Goal: Check status: Check status

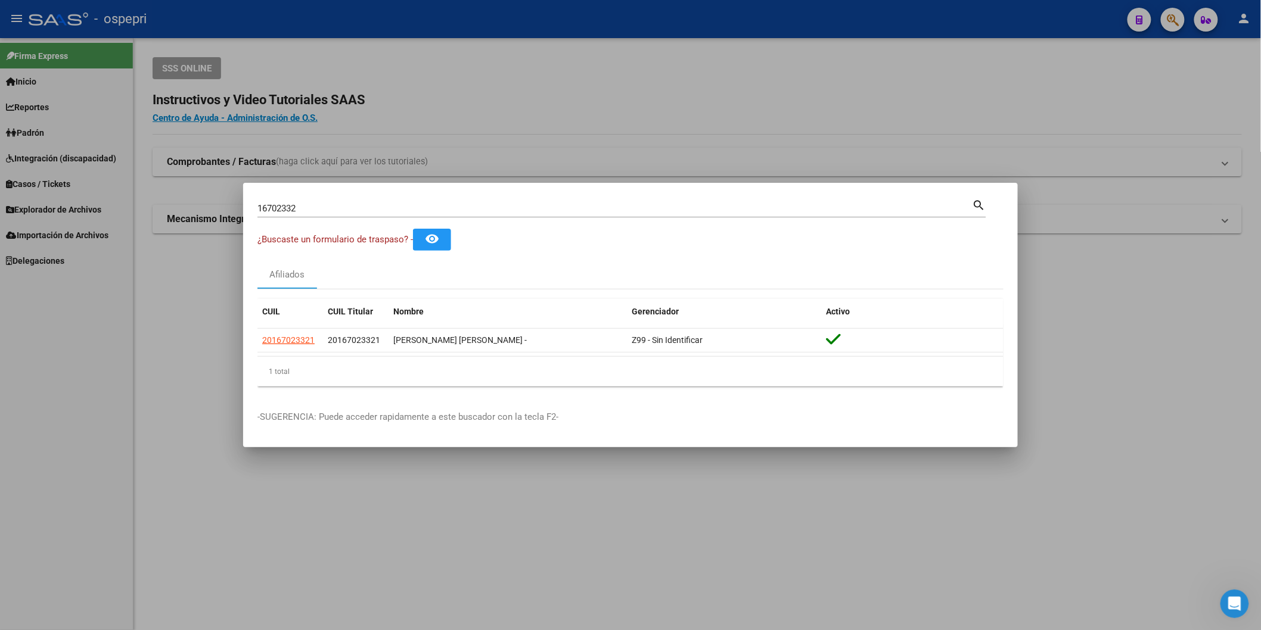
click at [338, 210] on input "16702332" at bounding box center [614, 208] width 715 height 11
paste input "41339138"
type input "41339138"
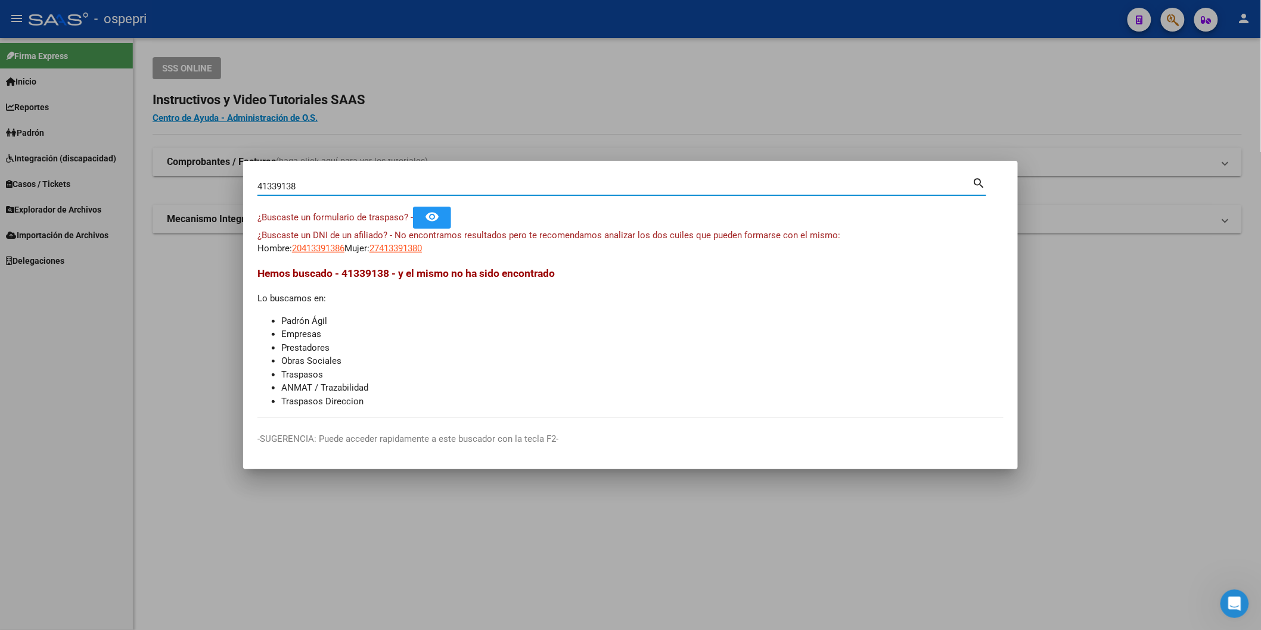
click at [411, 184] on input "41339138" at bounding box center [614, 186] width 715 height 11
click at [314, 251] on span "20413391386" at bounding box center [318, 248] width 52 height 11
type textarea "20413391386"
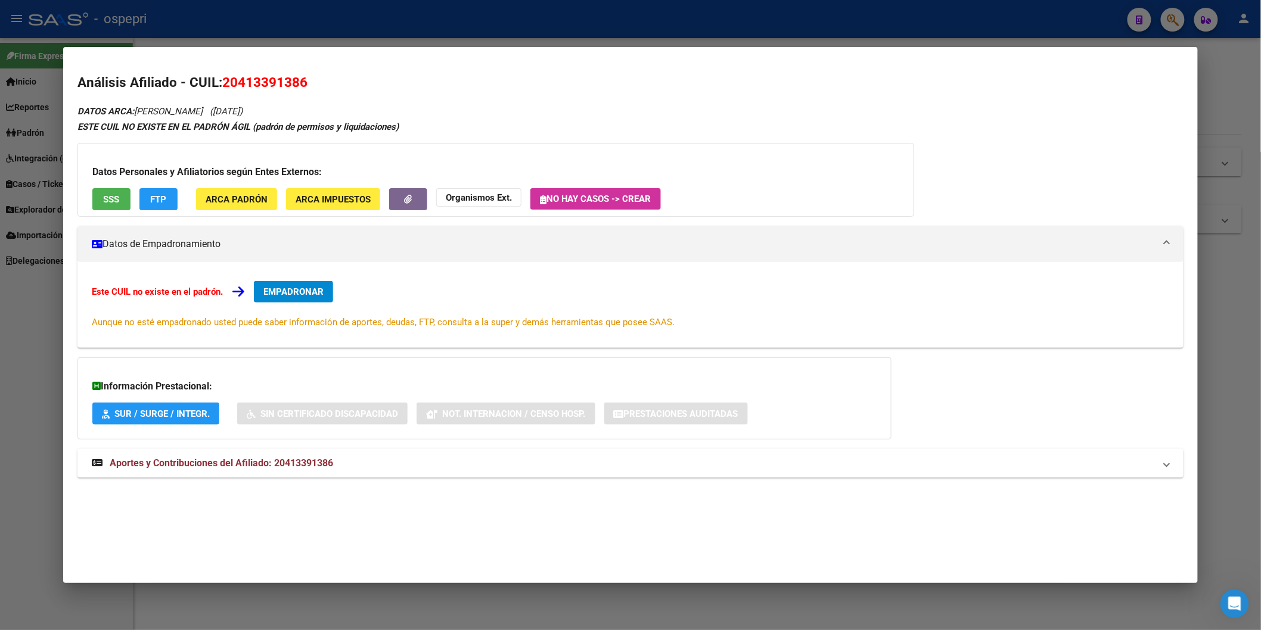
click at [334, 468] on mat-panel-title "Aportes y Contribuciones del Afiliado: 20413391386" at bounding box center [623, 463] width 1063 height 14
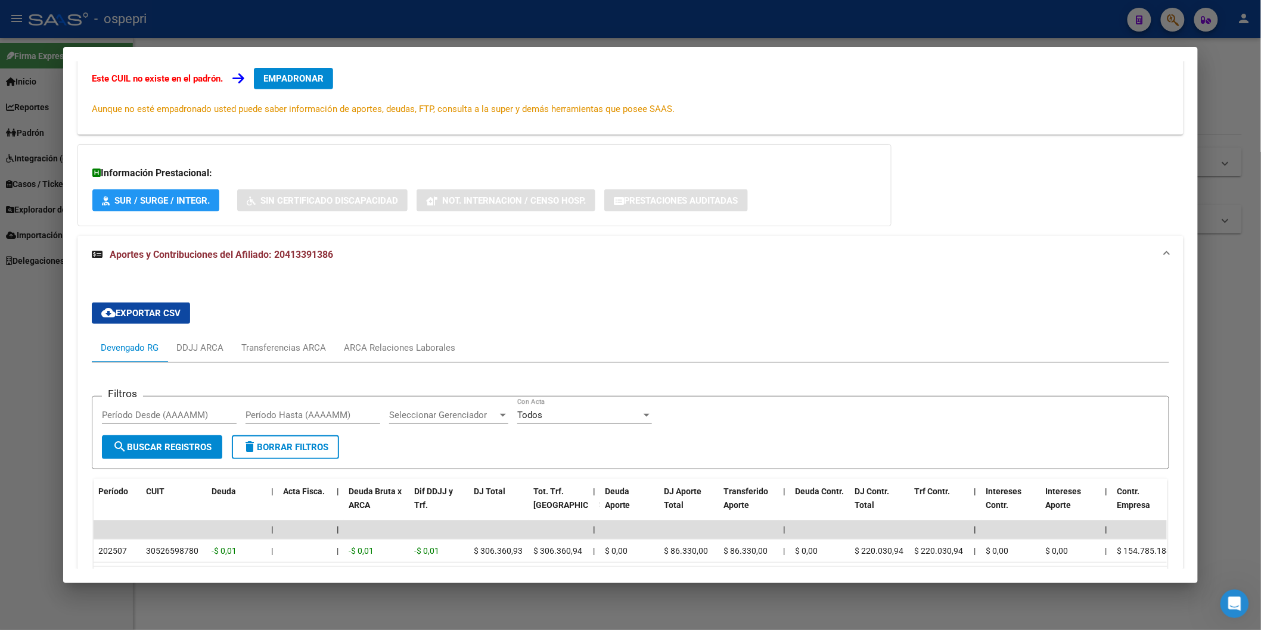
scroll to position [307, 0]
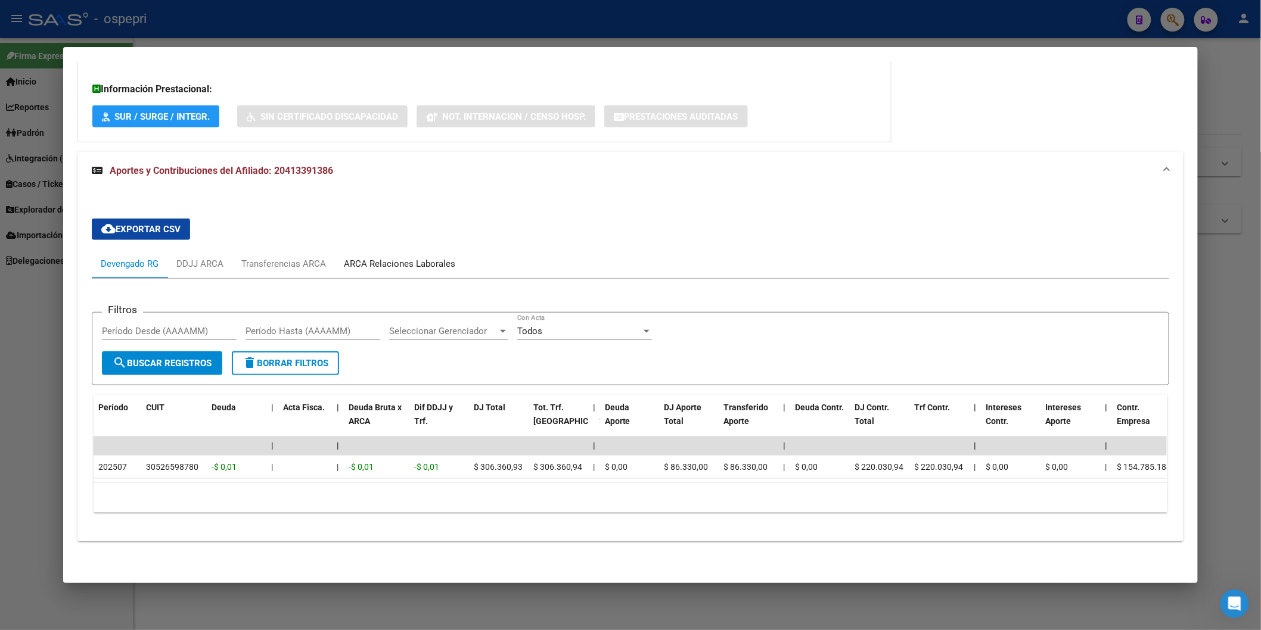
click at [412, 257] on div "ARCA Relaciones Laborales" at bounding box center [399, 263] width 111 height 13
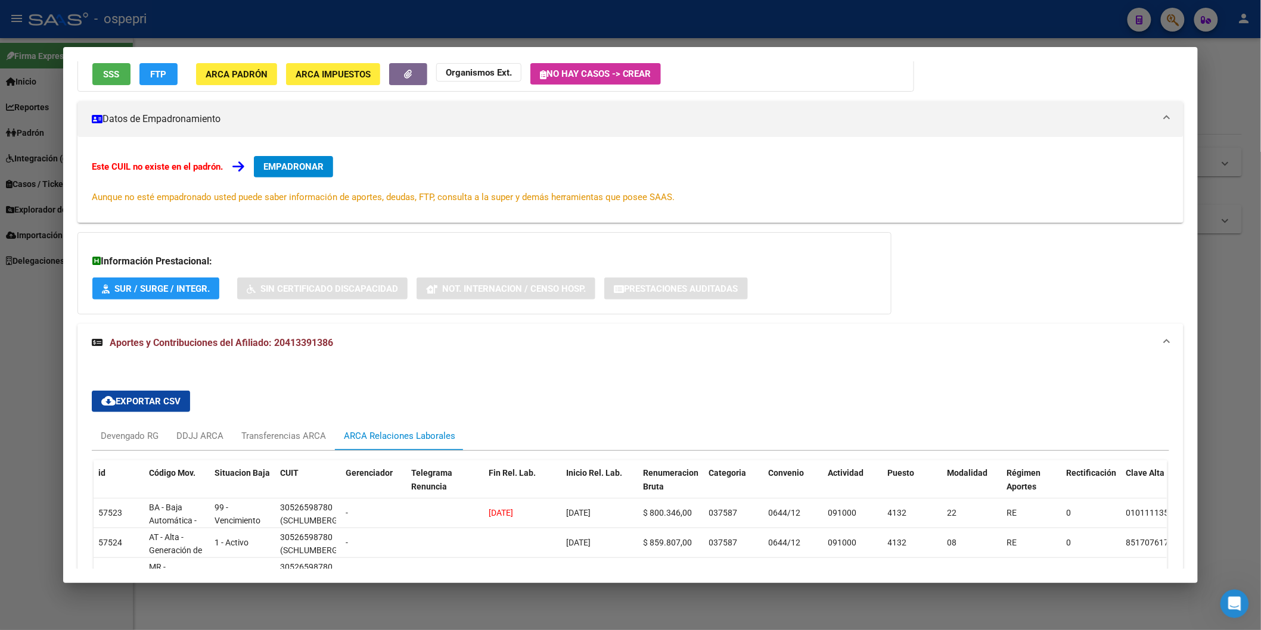
scroll to position [244, 0]
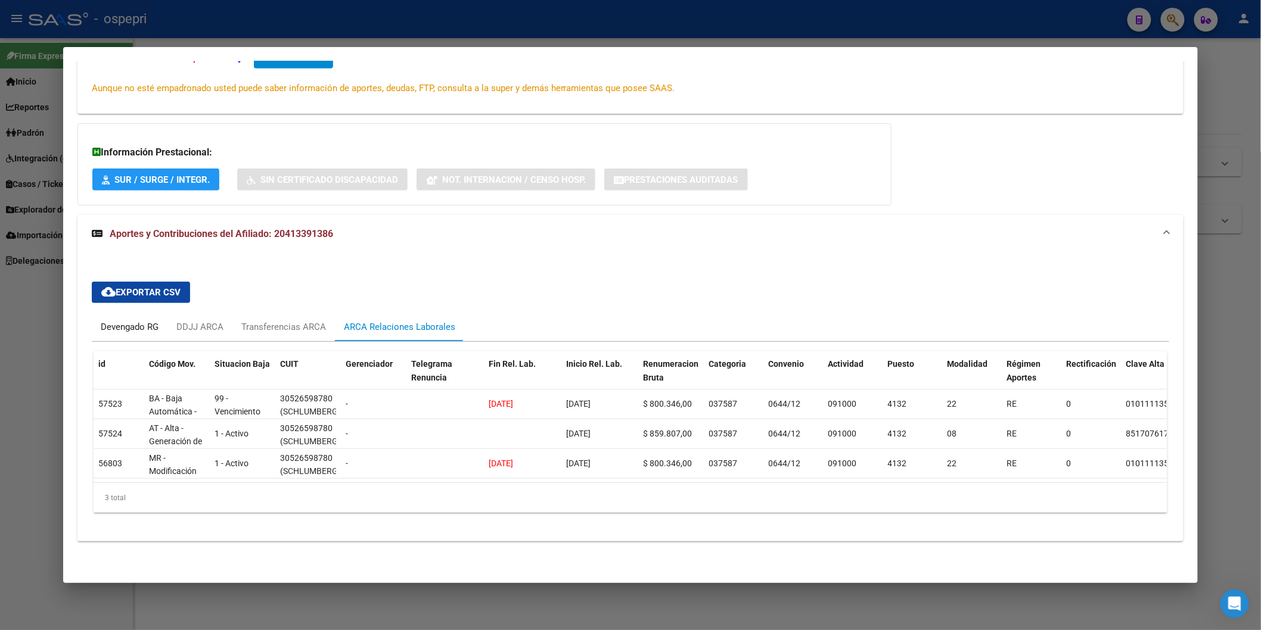
click at [102, 321] on div "Devengado RG" at bounding box center [130, 327] width 58 height 13
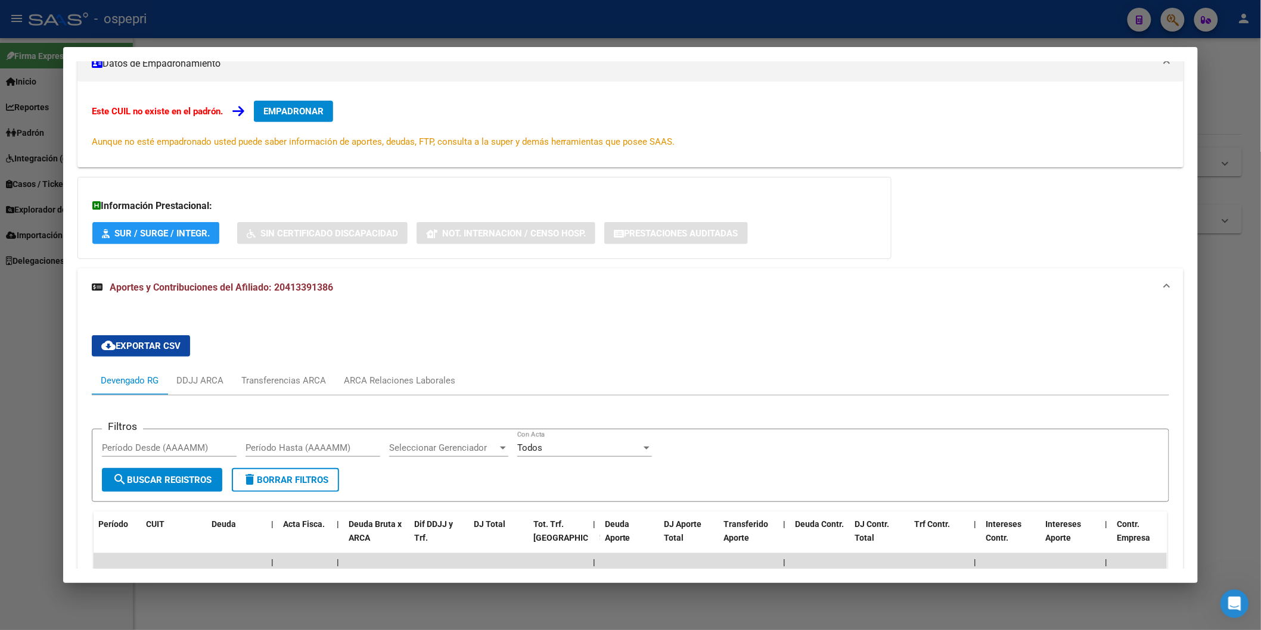
scroll to position [0, 0]
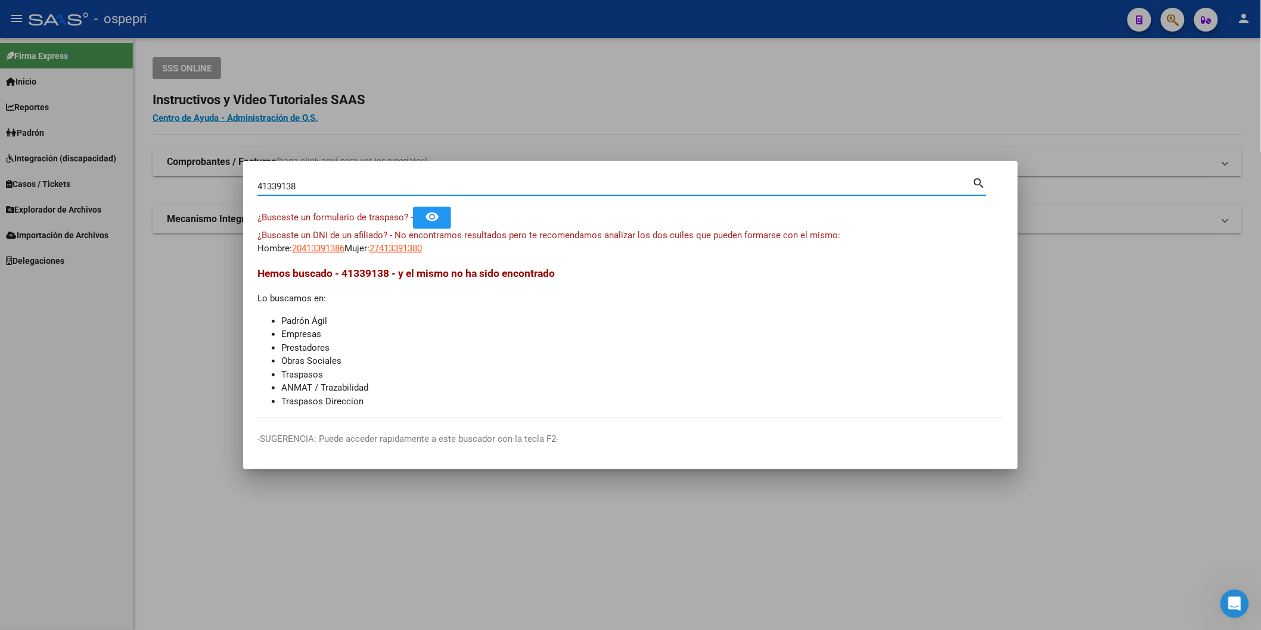
click at [688, 189] on input "41339138" at bounding box center [614, 186] width 715 height 11
type input "22292306"
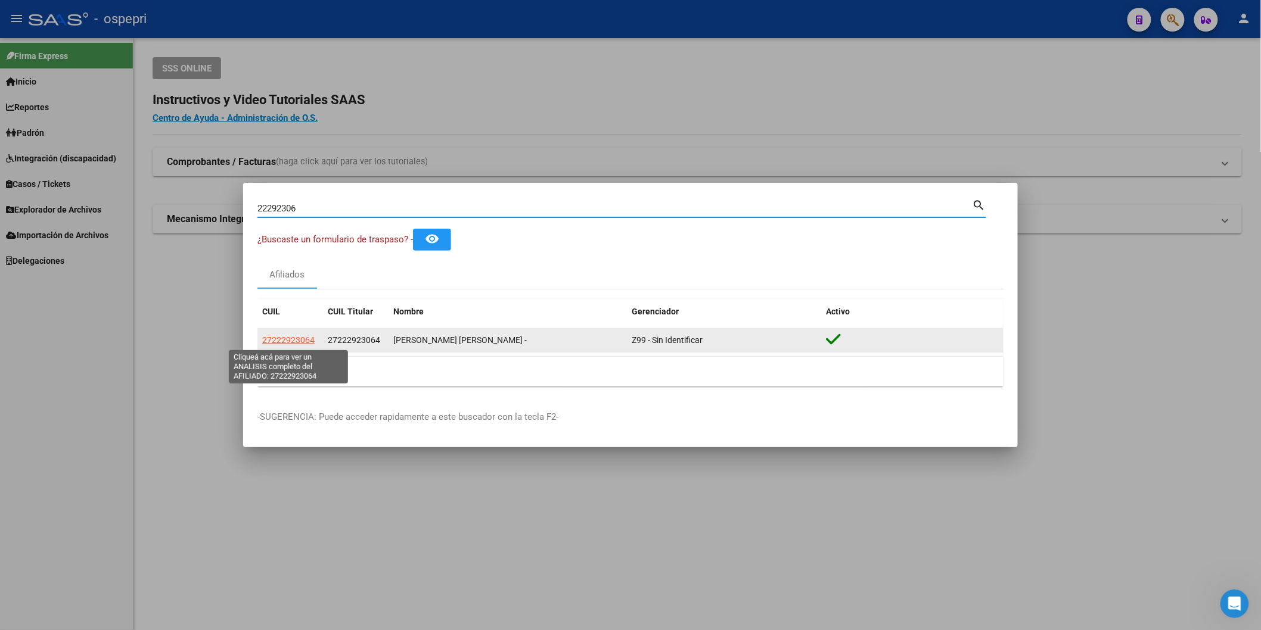
click at [276, 338] on span "27222923064" at bounding box center [288, 340] width 52 height 10
type textarea "27222923064"
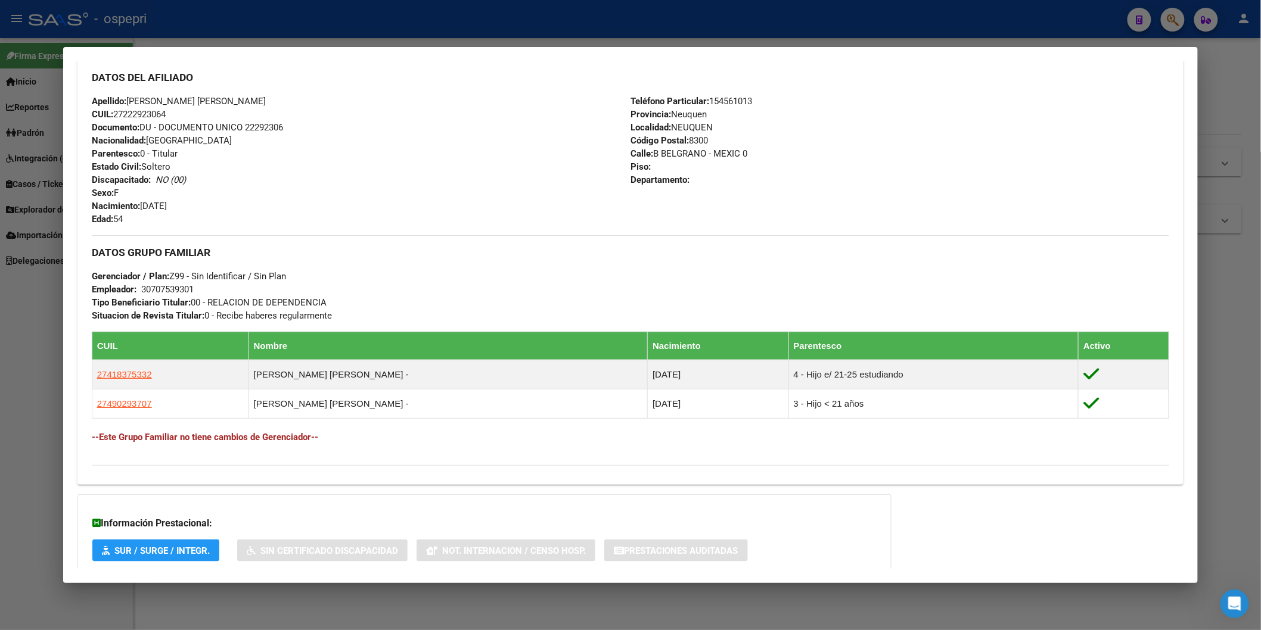
scroll to position [470, 0]
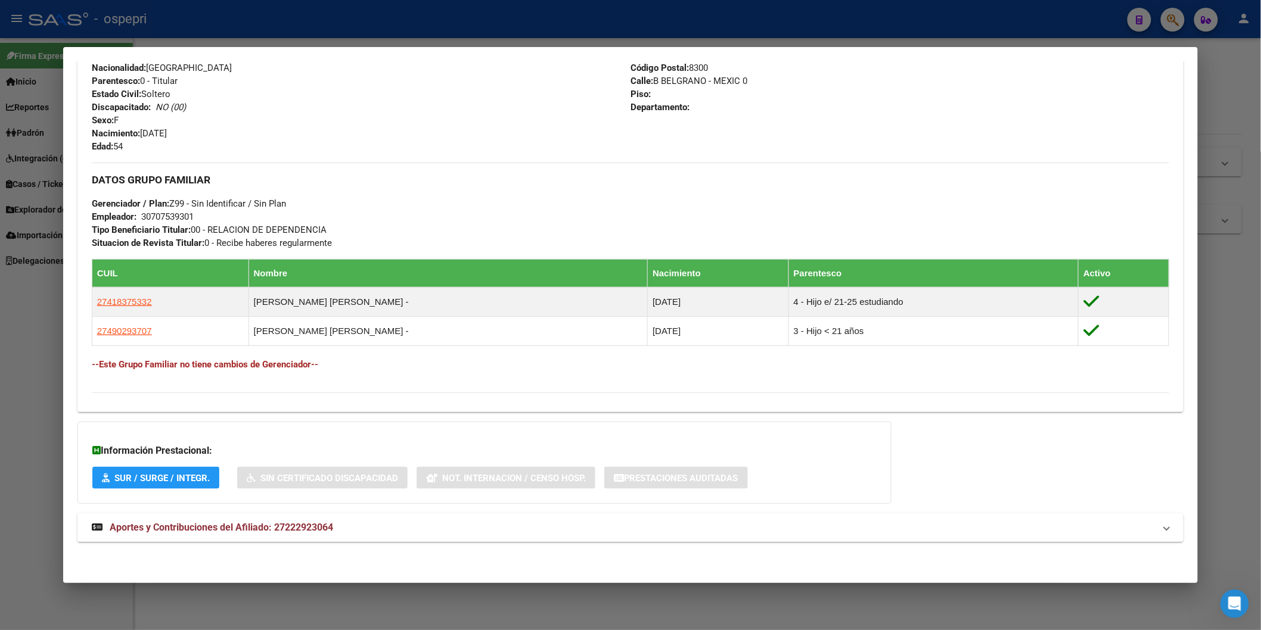
click at [320, 523] on span "Aportes y Contribuciones del Afiliado: 27222923064" at bounding box center [221, 527] width 223 height 11
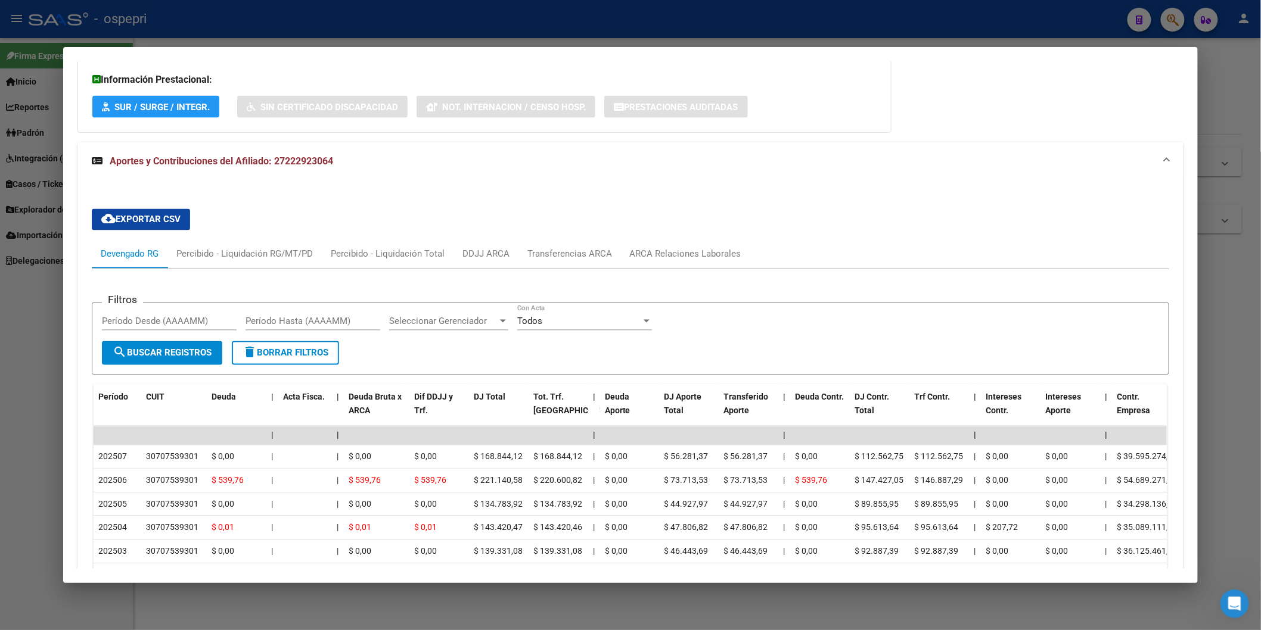
scroll to position [967, 0]
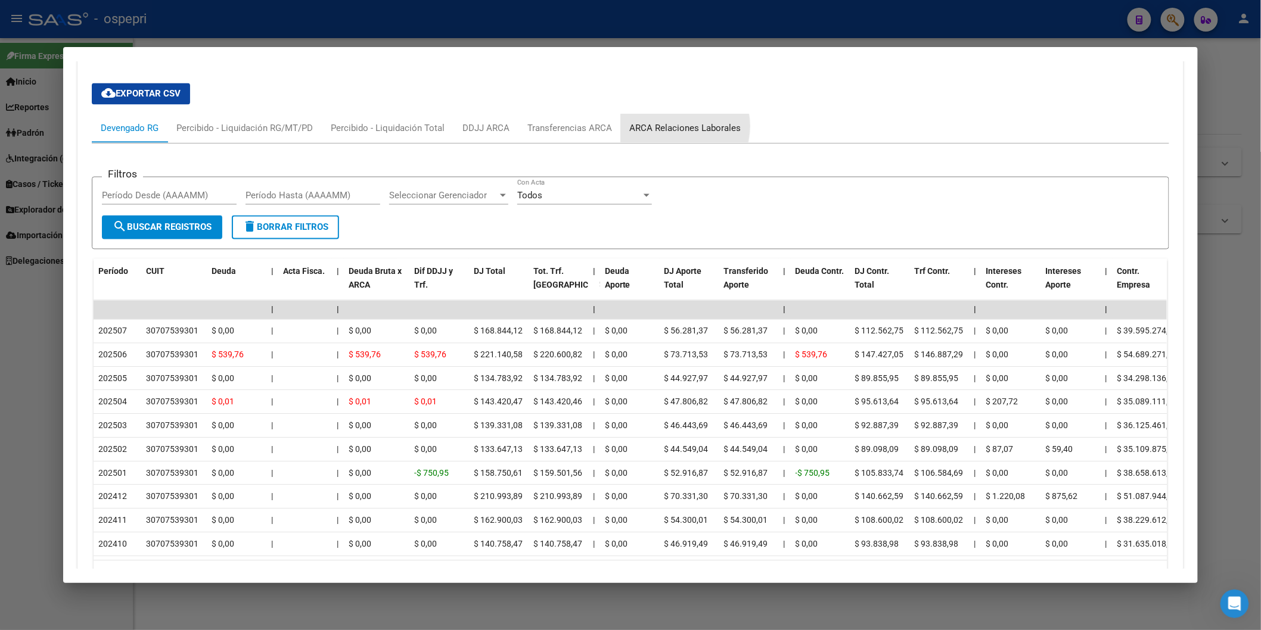
click at [664, 128] on div "ARCA Relaciones Laborales" at bounding box center [685, 128] width 111 height 13
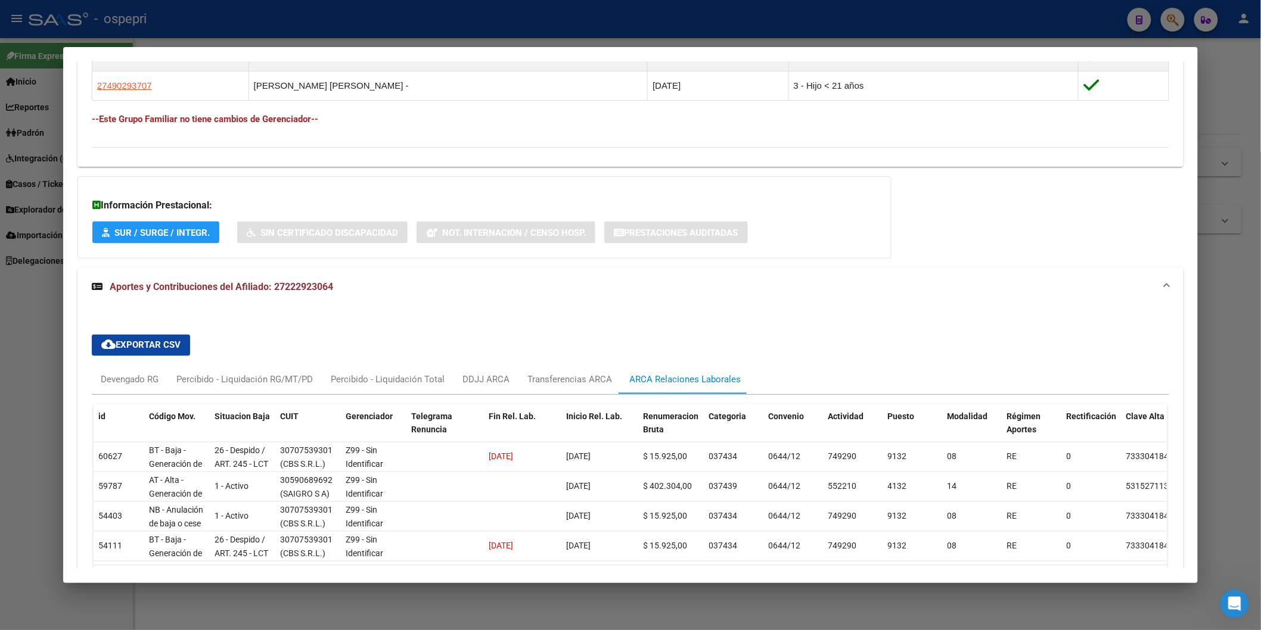
scroll to position [648, 0]
